Goal: Information Seeking & Learning: Learn about a topic

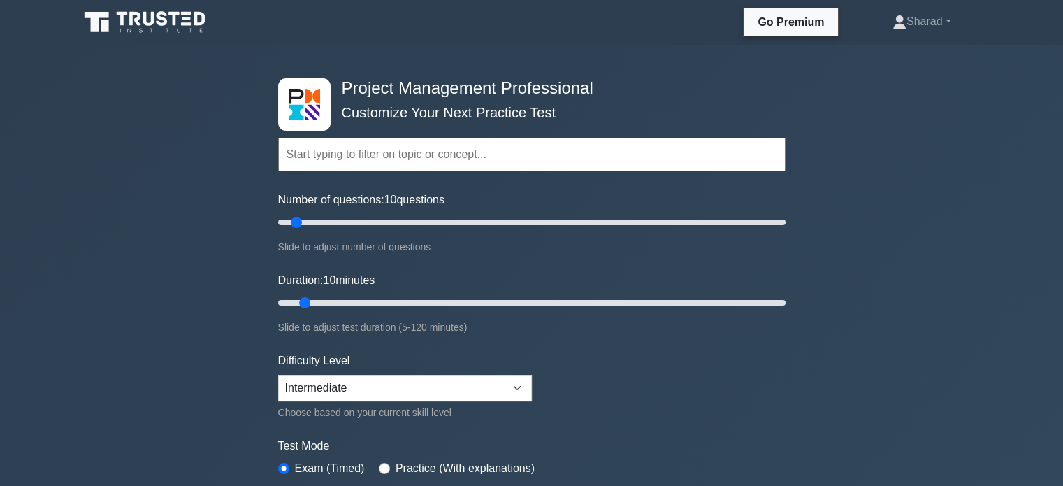
scroll to position [1, 0]
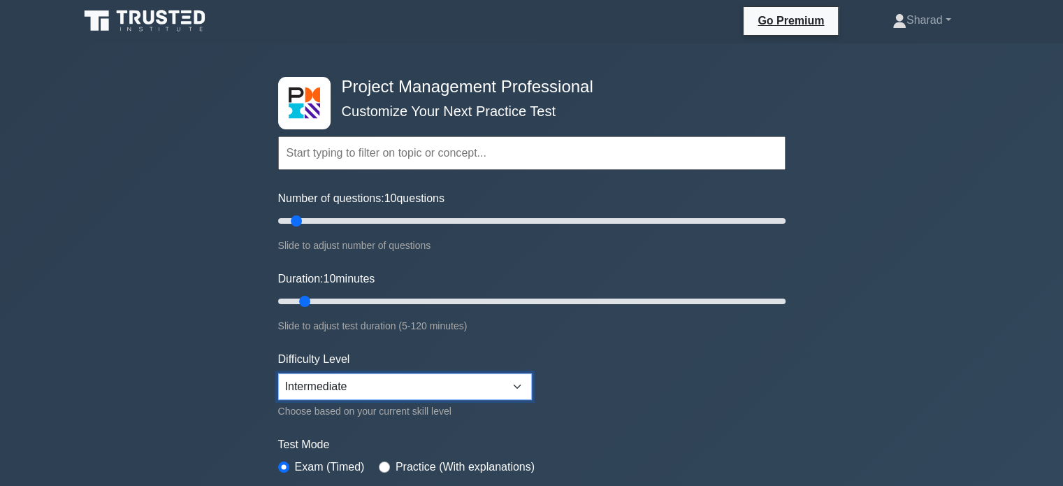
click at [329, 378] on select "Beginner Intermediate Expert" at bounding box center [405, 386] width 254 height 27
select select "expert"
click at [278, 373] on select "Beginner Intermediate Expert" at bounding box center [405, 386] width 254 height 27
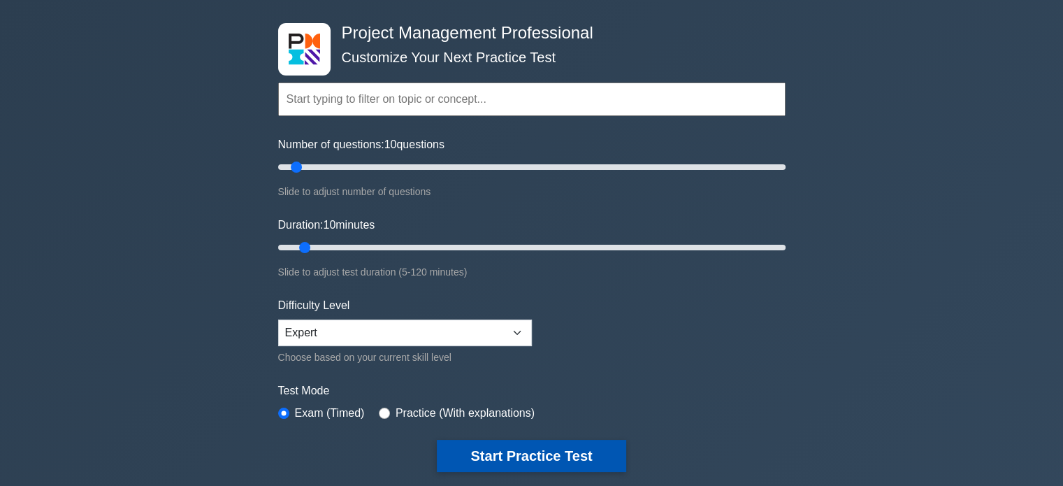
click at [534, 447] on button "Start Practice Test" at bounding box center [531, 456] width 189 height 32
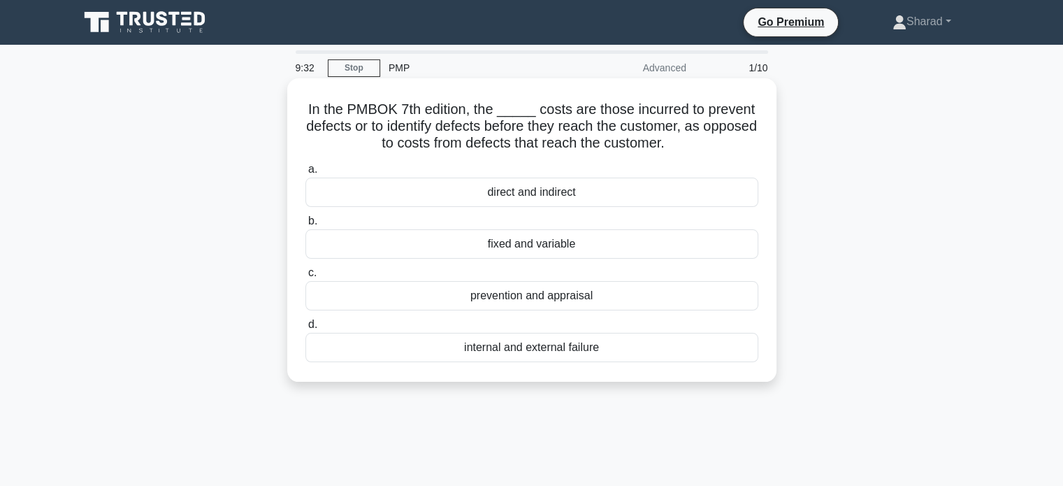
click at [516, 298] on div "prevention and appraisal" at bounding box center [532, 295] width 453 height 29
click at [306, 278] on input "c. prevention and appraisal" at bounding box center [306, 272] width 0 height 9
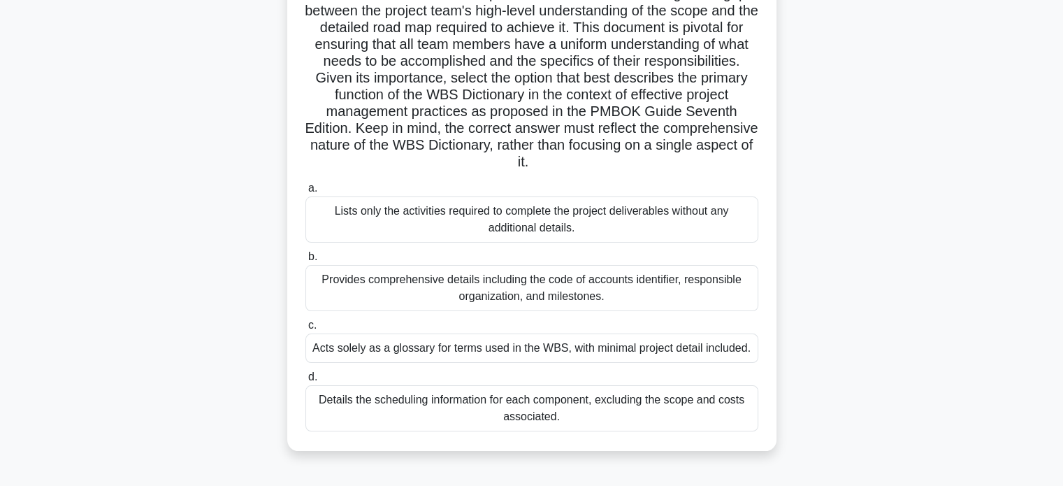
scroll to position [171, 0]
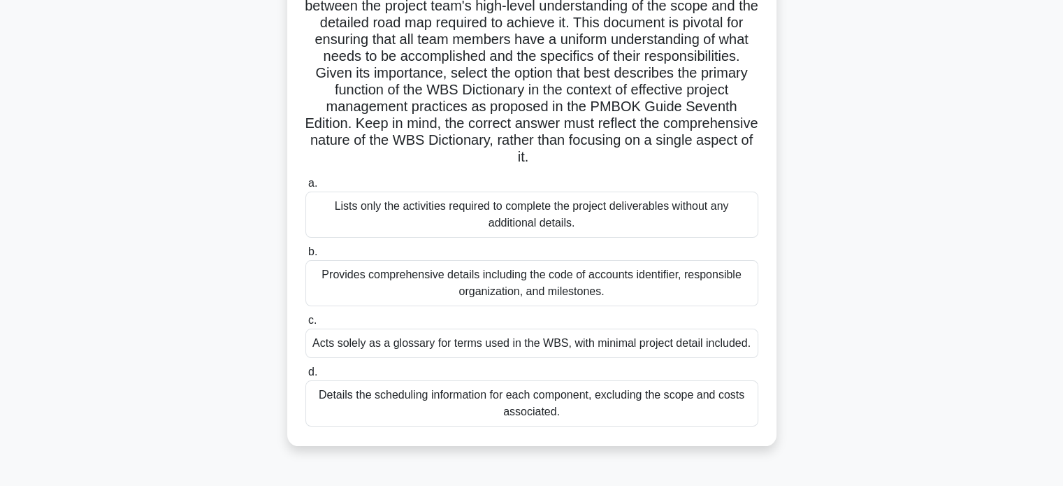
click at [517, 289] on div "Provides comprehensive details including the code of accounts identifier, respo…" at bounding box center [532, 283] width 453 height 46
click at [306, 257] on input "b. Provides comprehensive details including the code of accounts identifier, re…" at bounding box center [306, 252] width 0 height 9
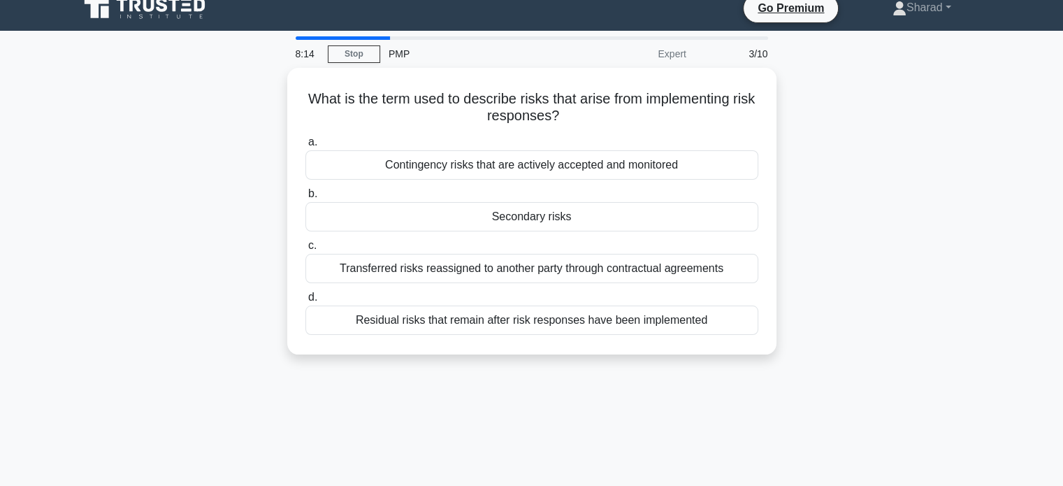
scroll to position [0, 0]
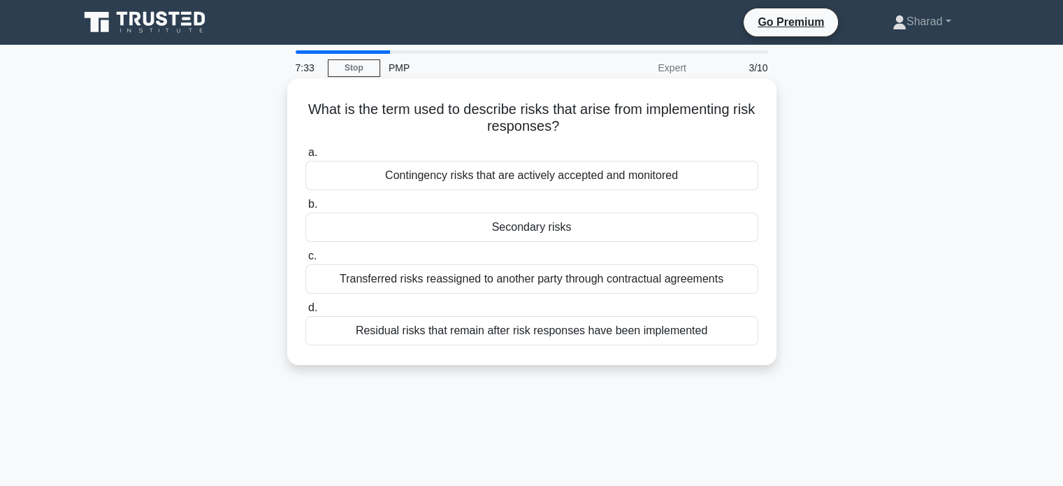
click at [565, 338] on div "Residual risks that remain after risk responses have been implemented" at bounding box center [532, 330] width 453 height 29
click at [306, 313] on input "d. Residual risks that remain after risk responses have been implemented" at bounding box center [306, 307] width 0 height 9
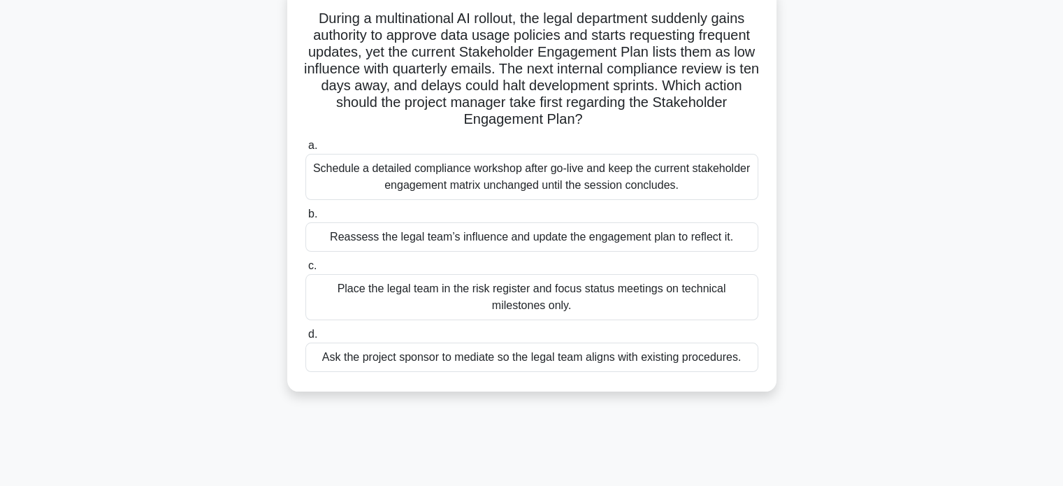
scroll to position [94, 0]
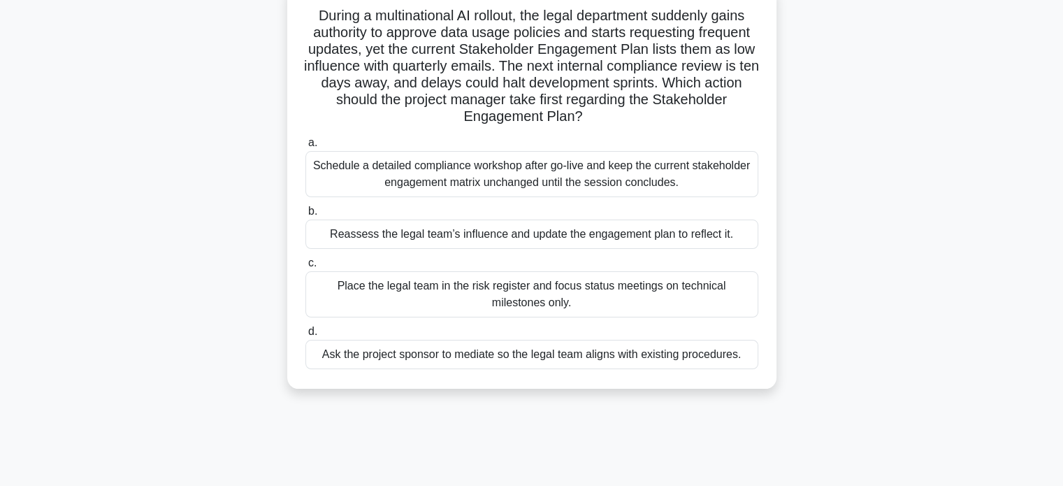
click at [540, 241] on div "Reassess the legal team’s influence and update the engagement plan to reflect i…" at bounding box center [532, 234] width 453 height 29
click at [306, 216] on input "b. Reassess the legal team’s influence and update the engagement plan to reflec…" at bounding box center [306, 211] width 0 height 9
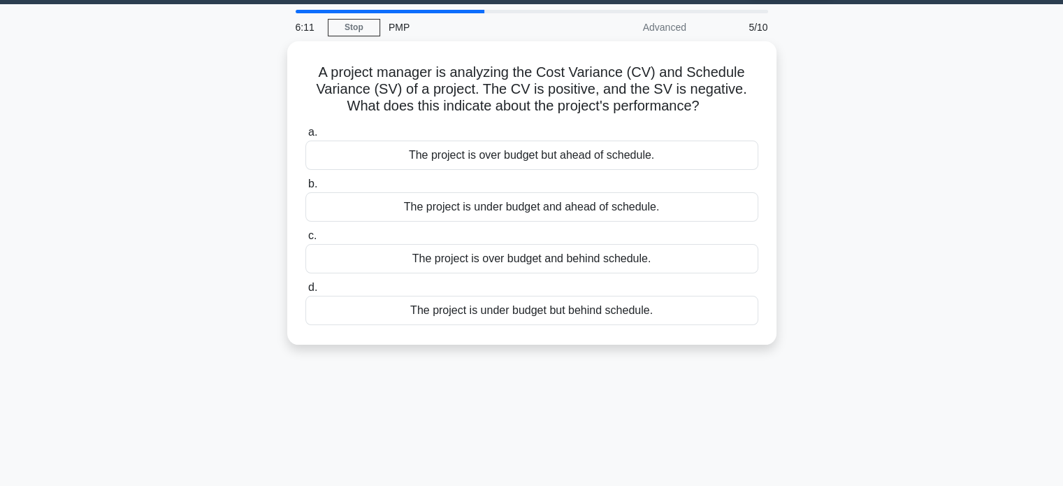
scroll to position [0, 0]
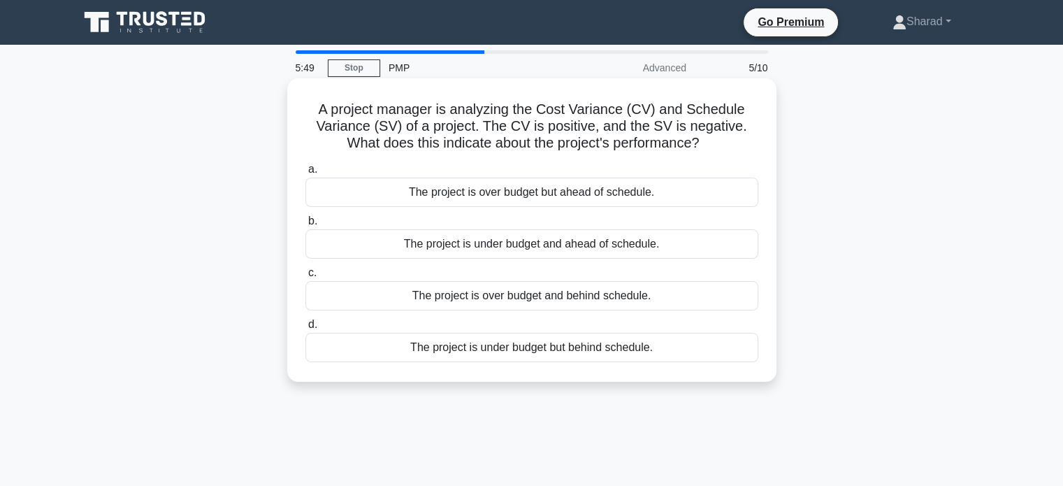
click at [526, 349] on div "The project is under budget but behind schedule." at bounding box center [532, 347] width 453 height 29
click at [306, 329] on input "d. The project is under budget but behind schedule." at bounding box center [306, 324] width 0 height 9
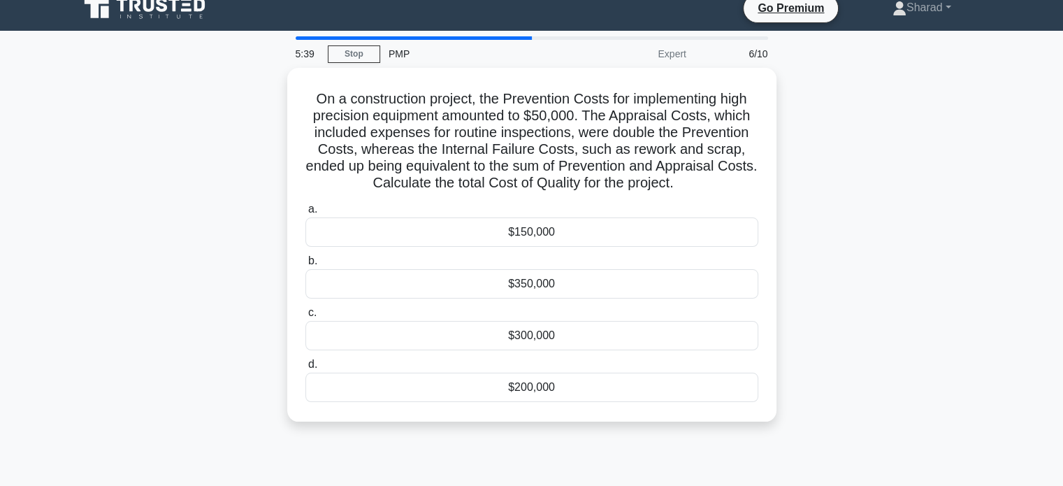
scroll to position [14, 0]
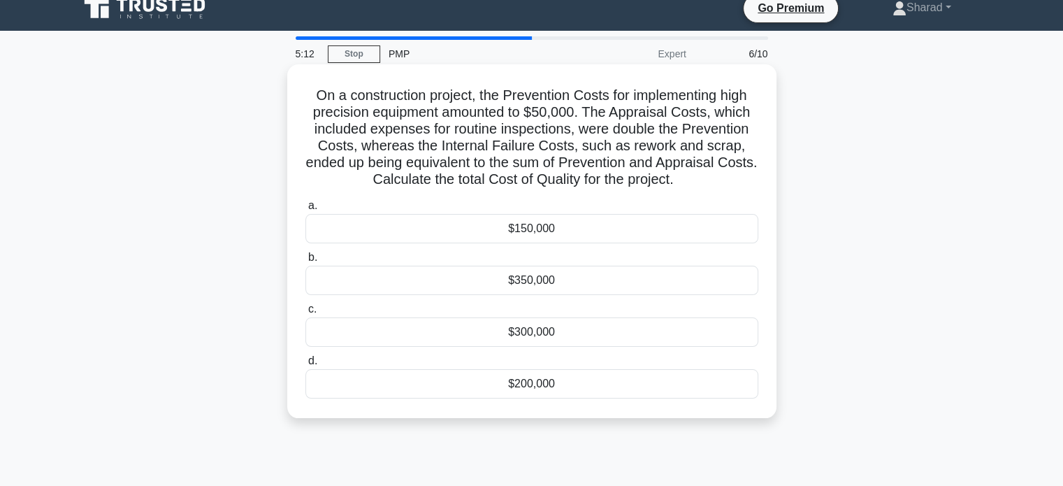
click at [524, 331] on div "$300,000" at bounding box center [532, 331] width 453 height 29
click at [306, 314] on input "c. $300,000" at bounding box center [306, 309] width 0 height 9
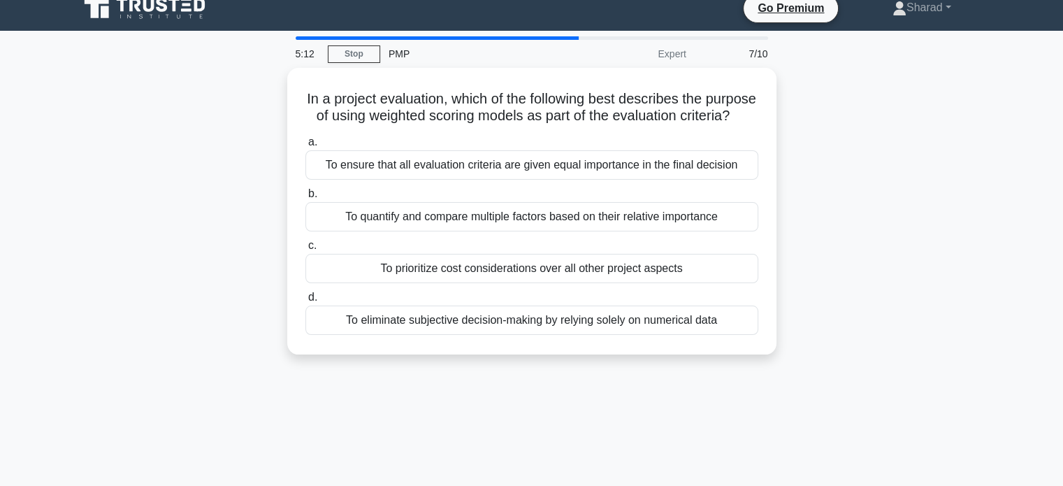
scroll to position [0, 0]
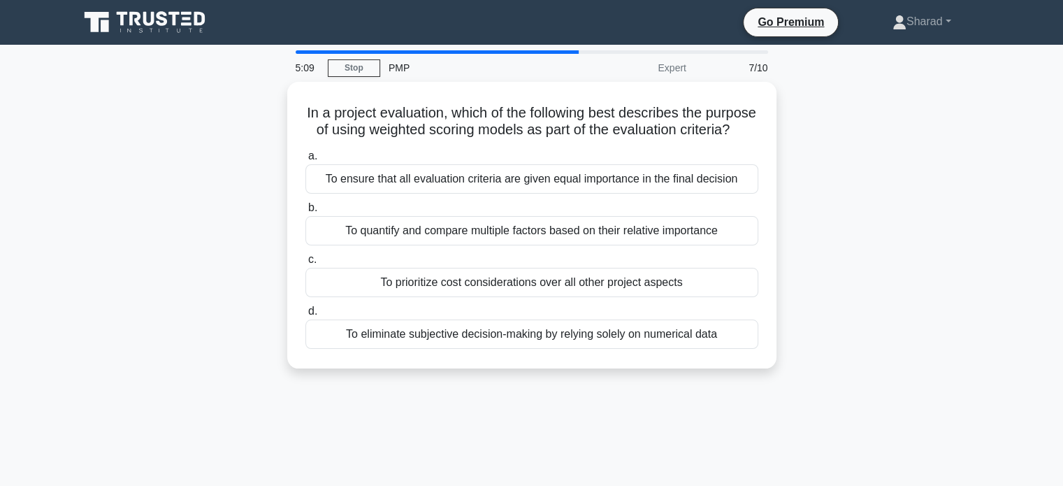
click at [238, 250] on div "In a project evaluation, which of the following best describes the purpose of u…" at bounding box center [532, 233] width 923 height 303
drag, startPoint x: 238, startPoint y: 250, endPoint x: 218, endPoint y: 246, distance: 19.9
click at [218, 246] on div "In a project evaluation, which of the following best describes the purpose of u…" at bounding box center [532, 233] width 923 height 303
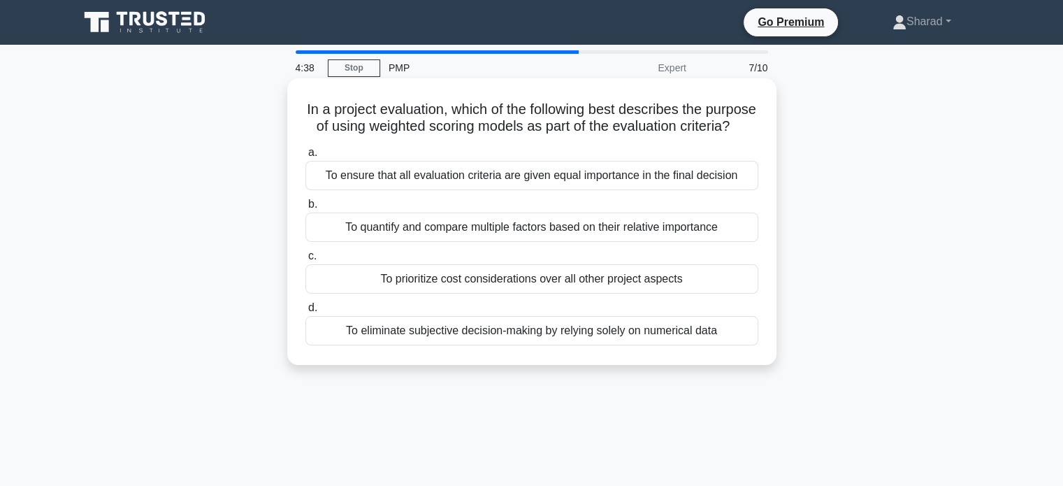
click at [431, 190] on div "To ensure that all evaluation criteria are given equal importance in the final …" at bounding box center [532, 175] width 453 height 29
click at [306, 157] on input "a. To ensure that all evaluation criteria are given equal importance in the fin…" at bounding box center [306, 152] width 0 height 9
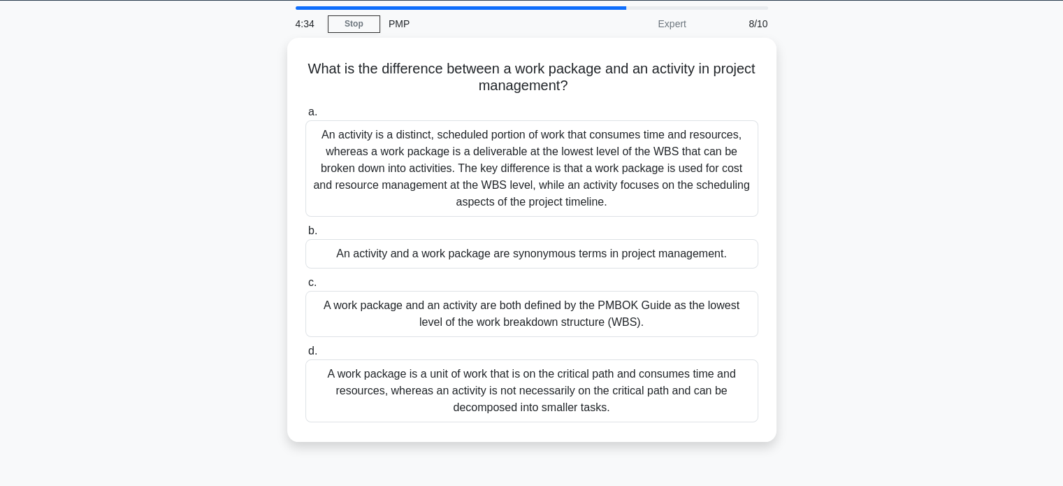
scroll to position [45, 0]
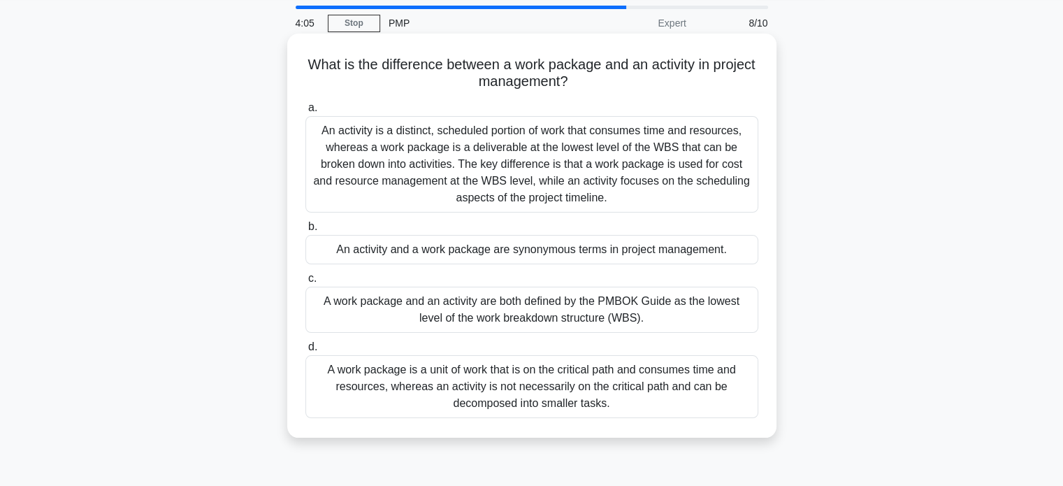
click at [507, 159] on div "An activity is a distinct, scheduled portion of work that consumes time and res…" at bounding box center [532, 164] width 453 height 96
click at [306, 113] on input "a. An activity is a distinct, scheduled portion of work that consumes time and …" at bounding box center [306, 107] width 0 height 9
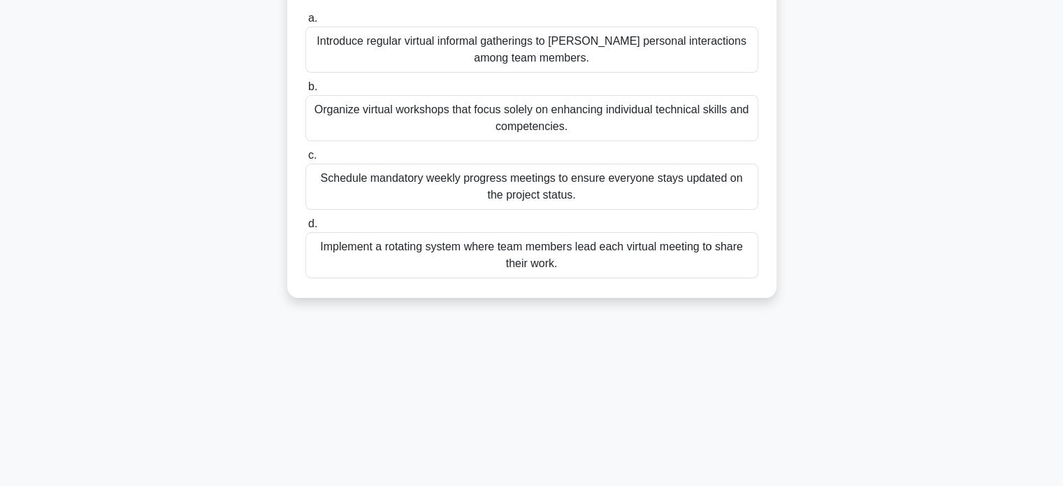
scroll to position [171, 0]
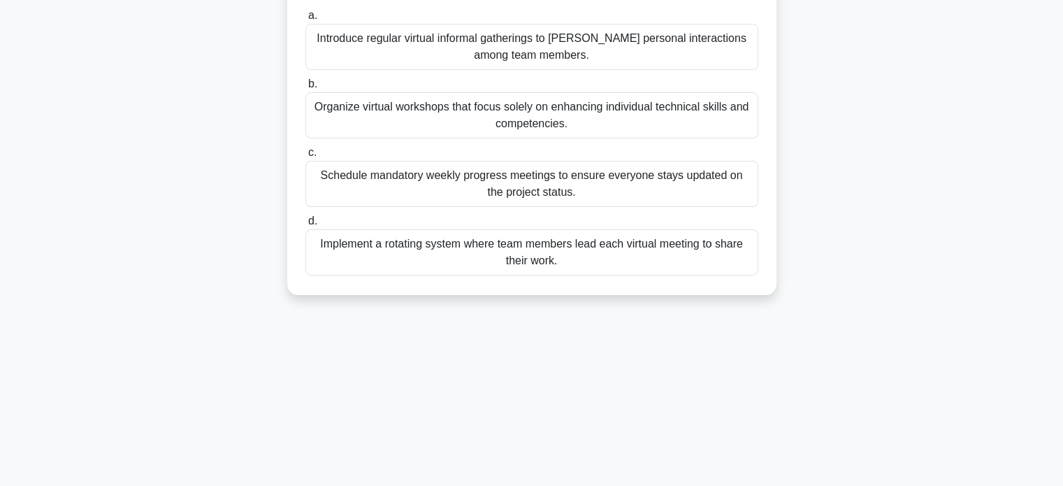
click at [533, 252] on div "Implement a rotating system where team members lead each virtual meeting to sha…" at bounding box center [532, 252] width 453 height 46
click at [306, 226] on input "d. Implement a rotating system where team members lead each virtual meeting to …" at bounding box center [306, 221] width 0 height 9
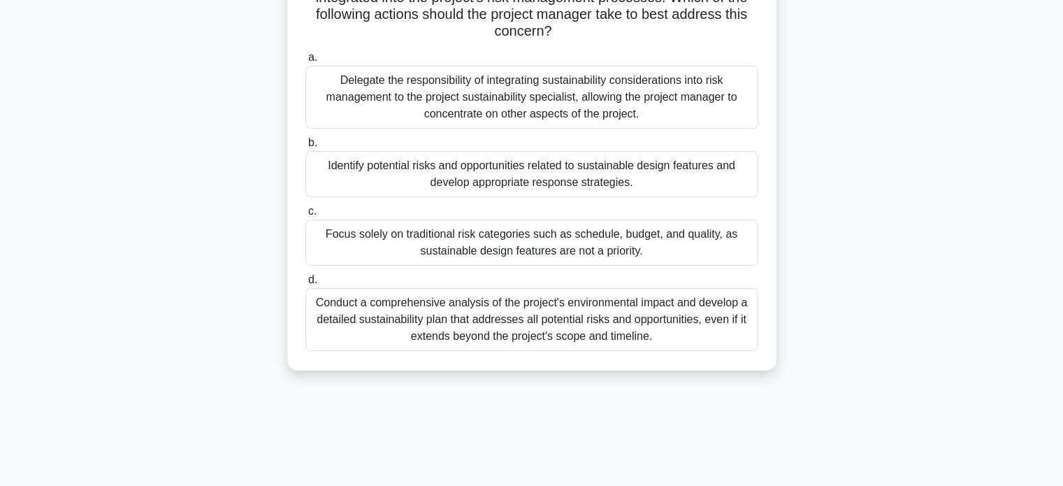
scroll to position [178, 0]
click at [547, 329] on div "Conduct a comprehensive analysis of the project's environmental impact and deve…" at bounding box center [532, 320] width 453 height 63
click at [306, 285] on input "d. Conduct a comprehensive analysis of the project's environmental impact and d…" at bounding box center [306, 280] width 0 height 9
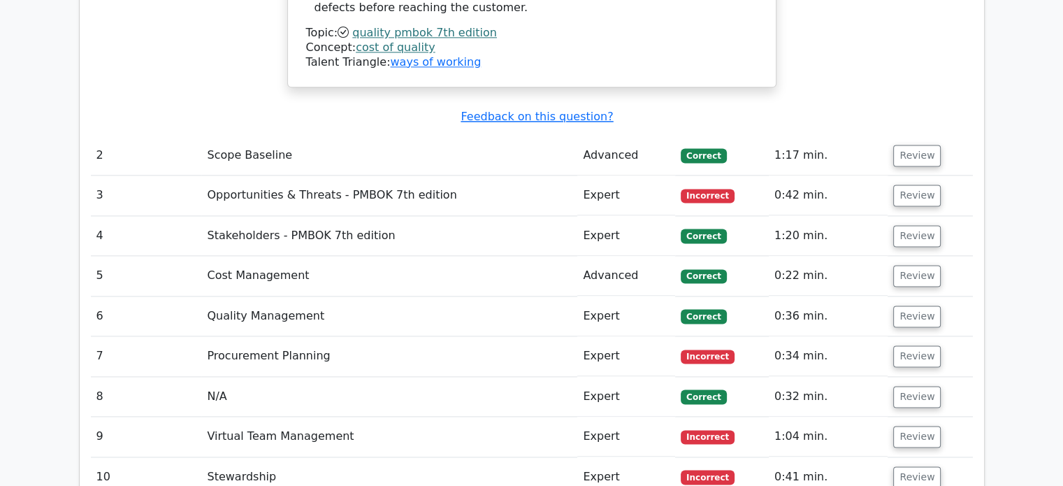
scroll to position [1870, 0]
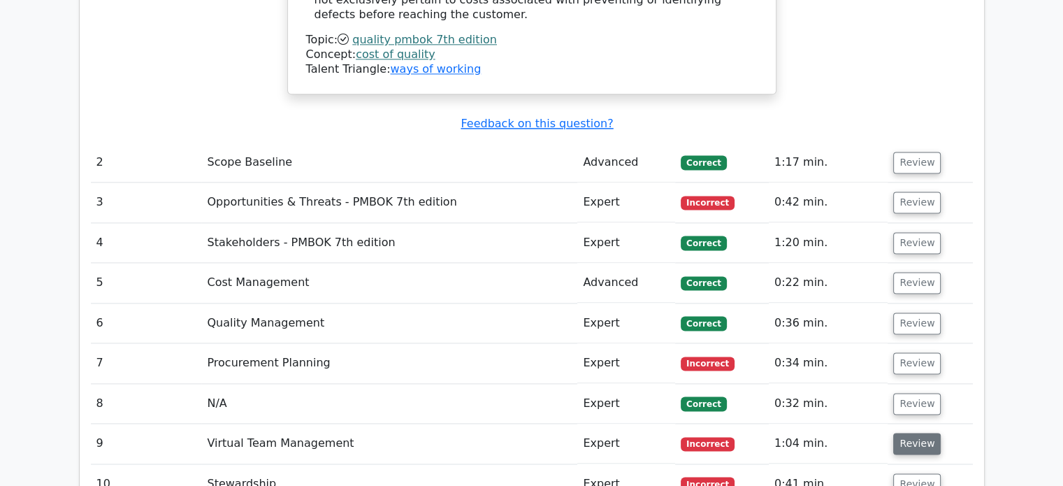
click at [912, 433] on button "Review" at bounding box center [918, 444] width 48 height 22
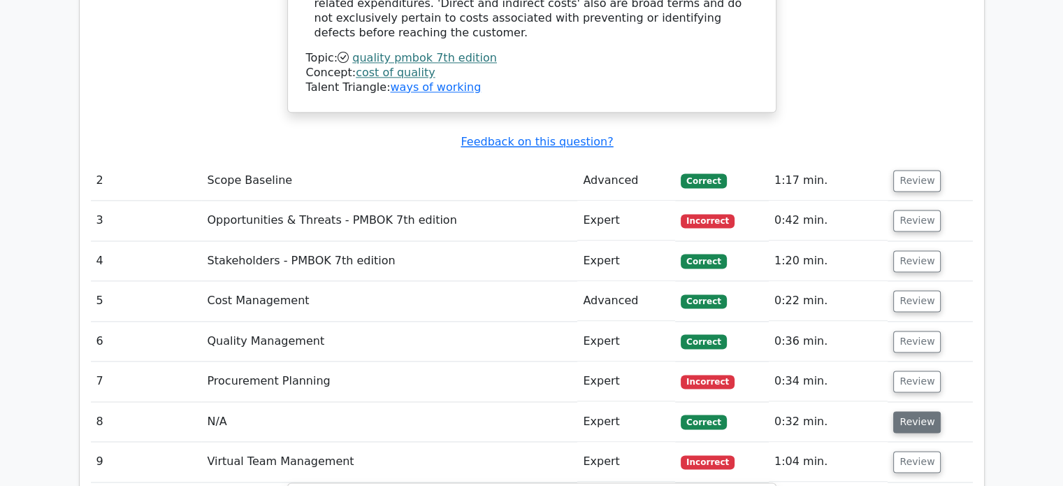
scroll to position [1853, 0]
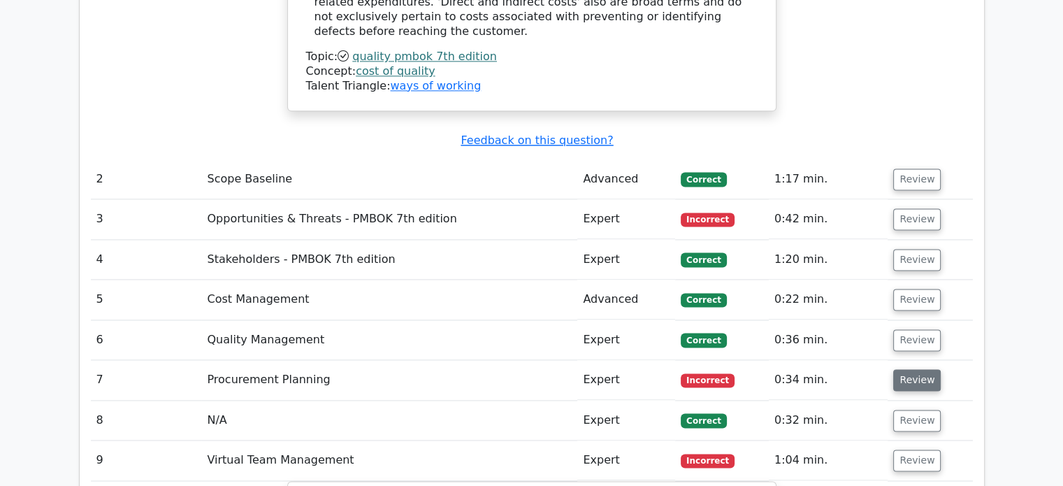
click at [911, 369] on button "Review" at bounding box center [918, 380] width 48 height 22
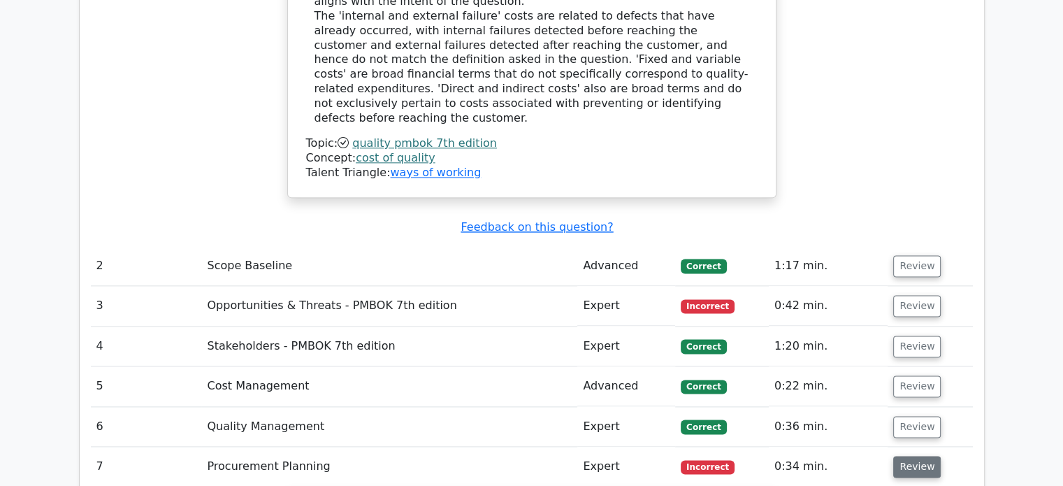
scroll to position [1766, 0]
click at [912, 295] on button "Review" at bounding box center [918, 306] width 48 height 22
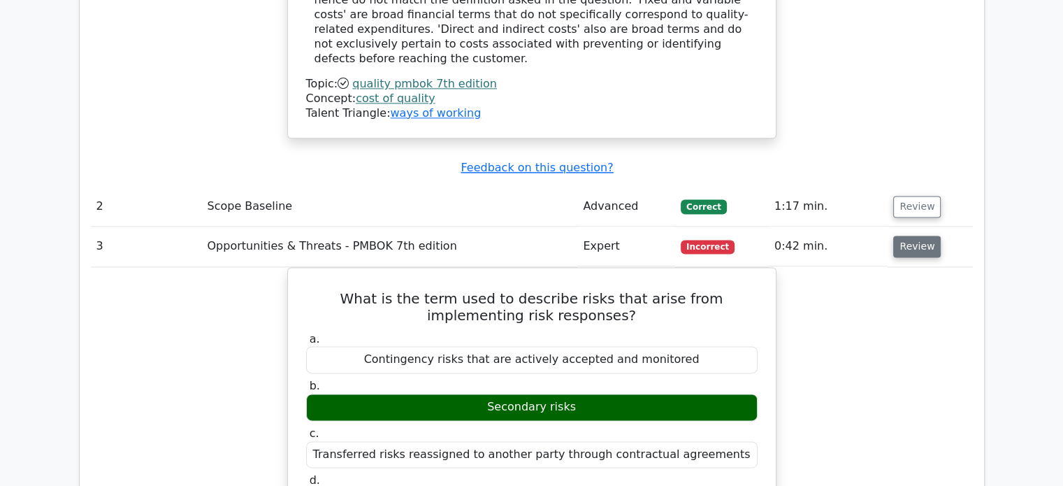
scroll to position [0, 8]
